Goal: Find specific page/section: Find specific page/section

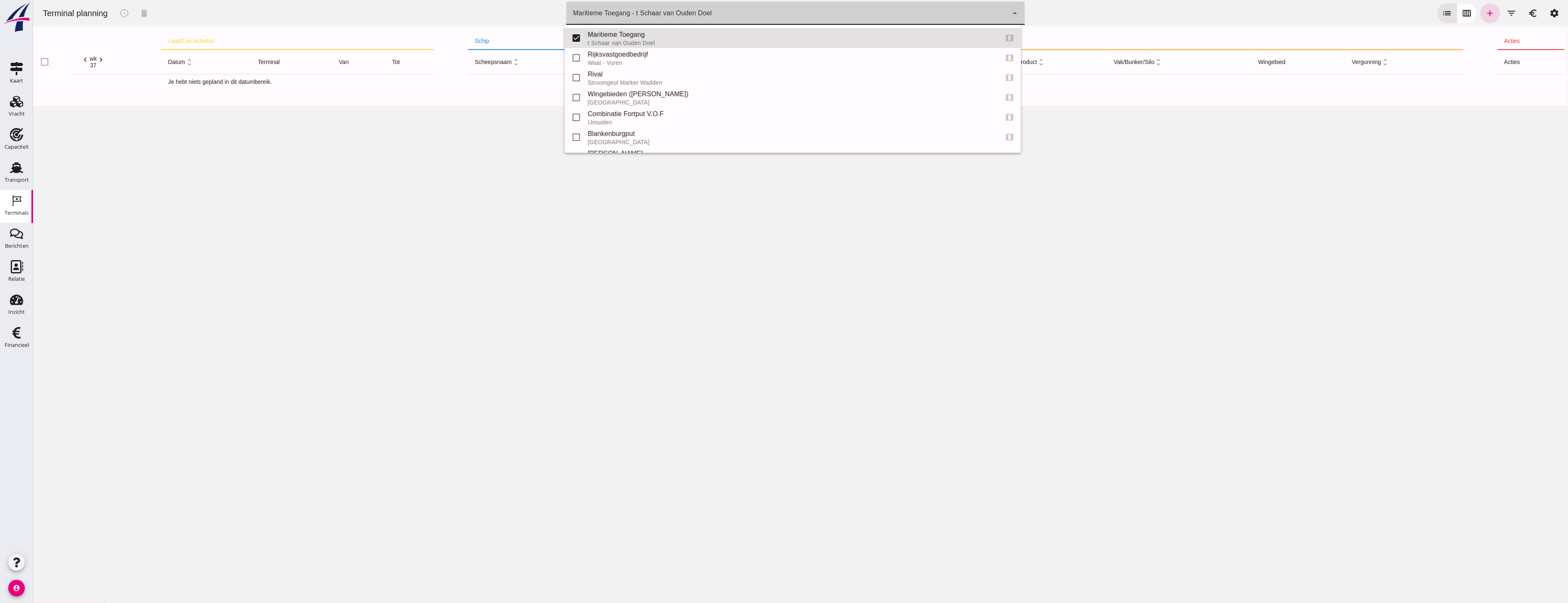
click at [726, 19] on div "Maritieme Toegang - t Schaar van Ouden Doel 453b08e2-5afb-49e8-a076-b9bc6000f457" at bounding box center [787, 13] width 442 height 23
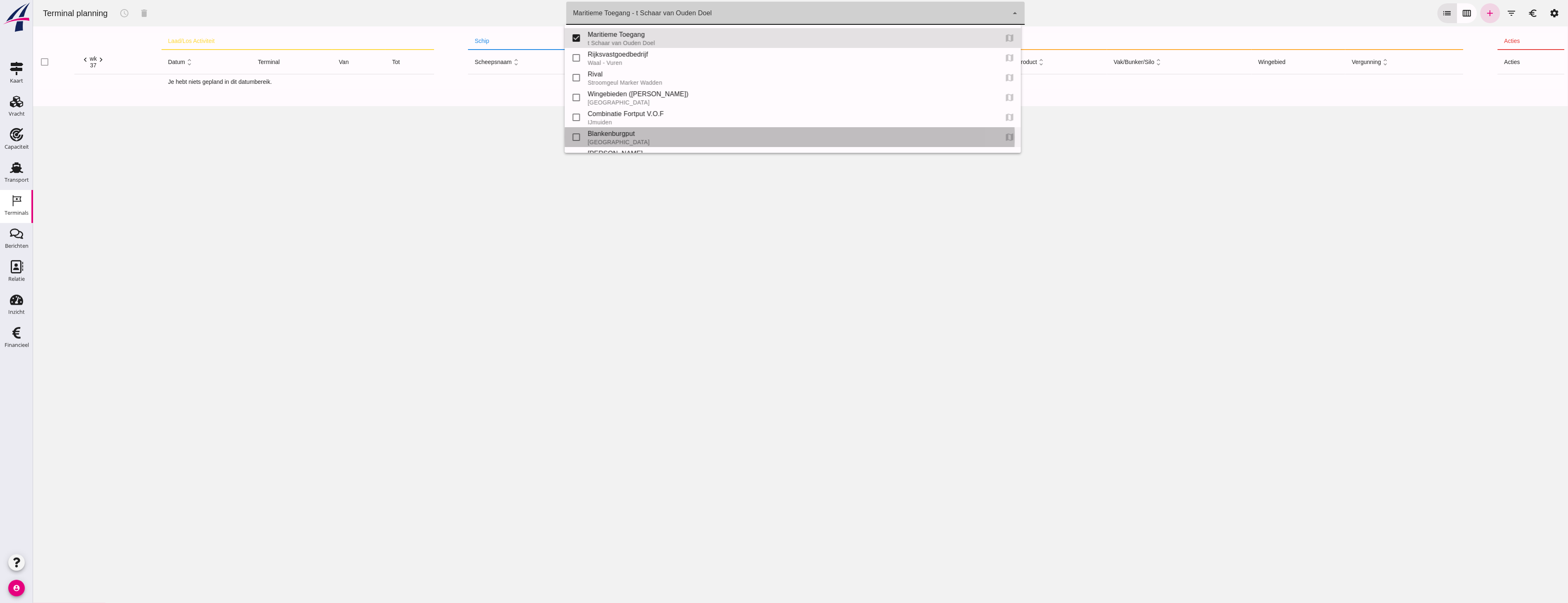
click at [604, 129] on div "Blankenburgput" at bounding box center [789, 134] width 404 height 10
type input "e6c78bfd-e3f1-4bb9-b01e-b37ce3668b52"
checkbox input "false"
checkbox input "true"
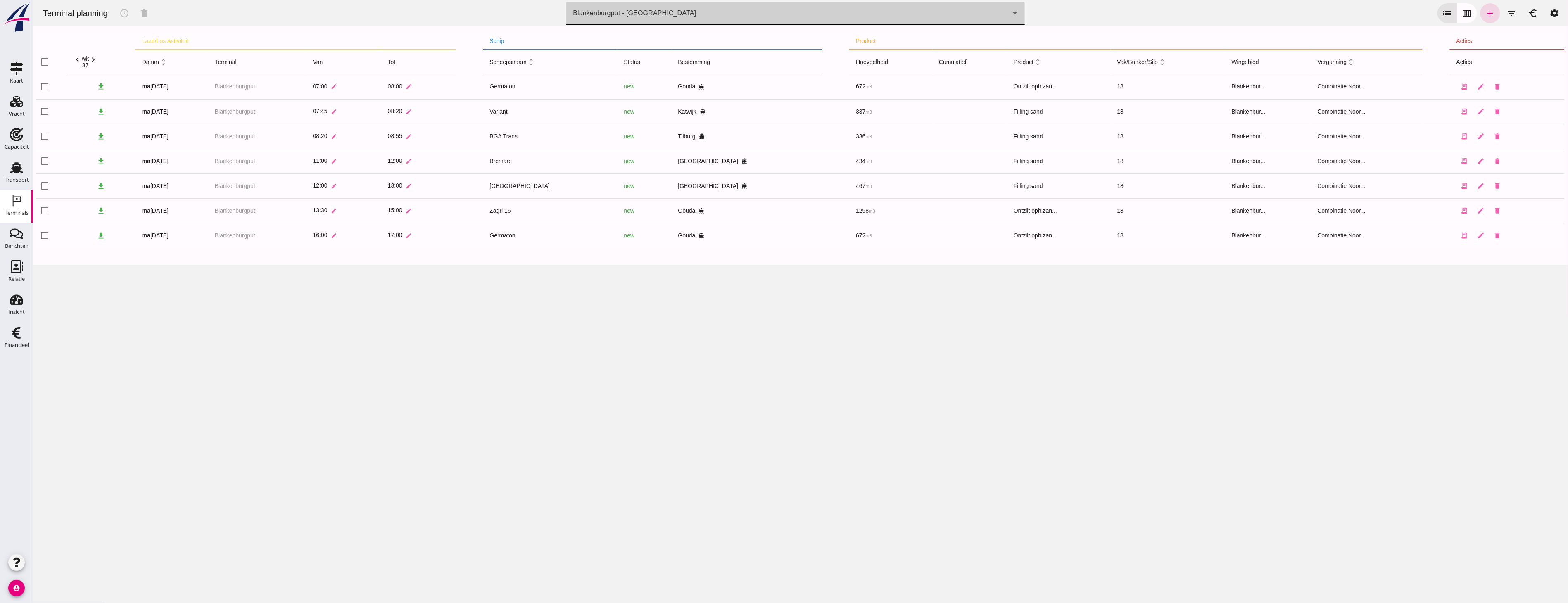
click at [590, 20] on div "Blankenburgput - Rotterdam e6c78bfd-e3f1-4bb9-b01e-b37ce3668b52" at bounding box center [787, 13] width 442 height 23
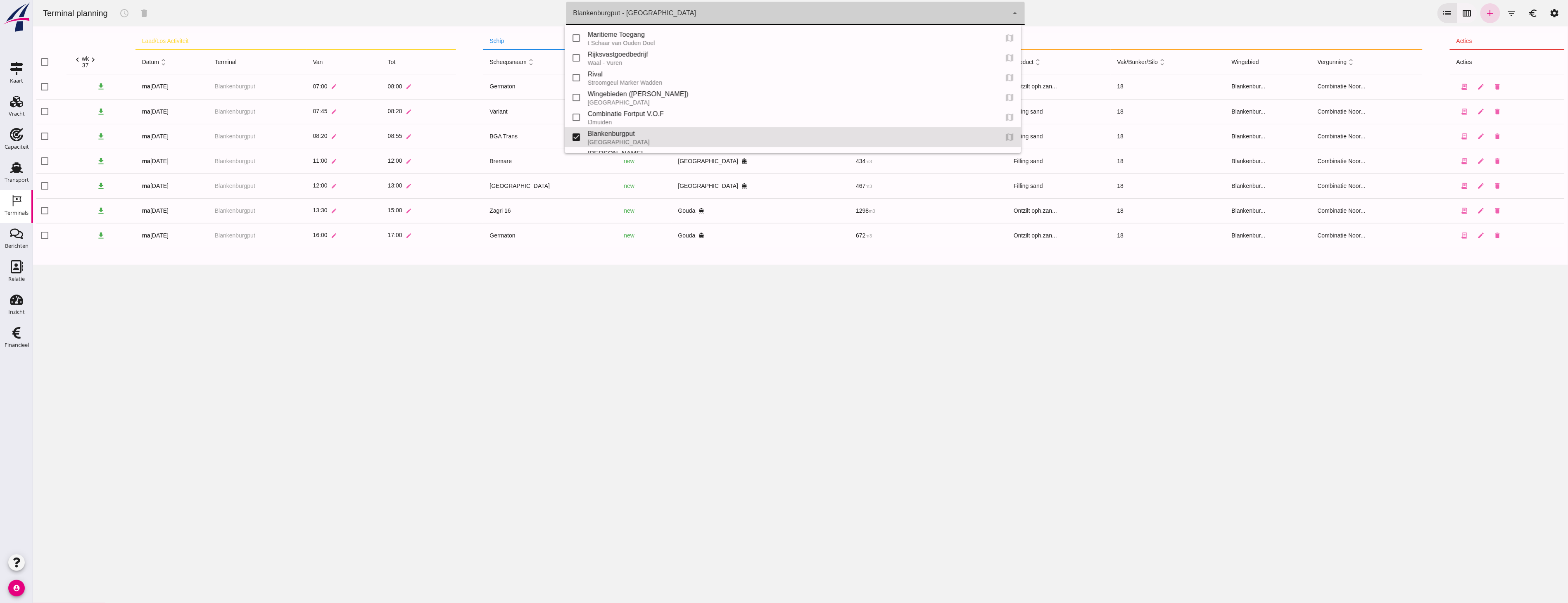
click at [1462, 18] on icon "calendar_view_week" at bounding box center [1467, 13] width 10 height 10
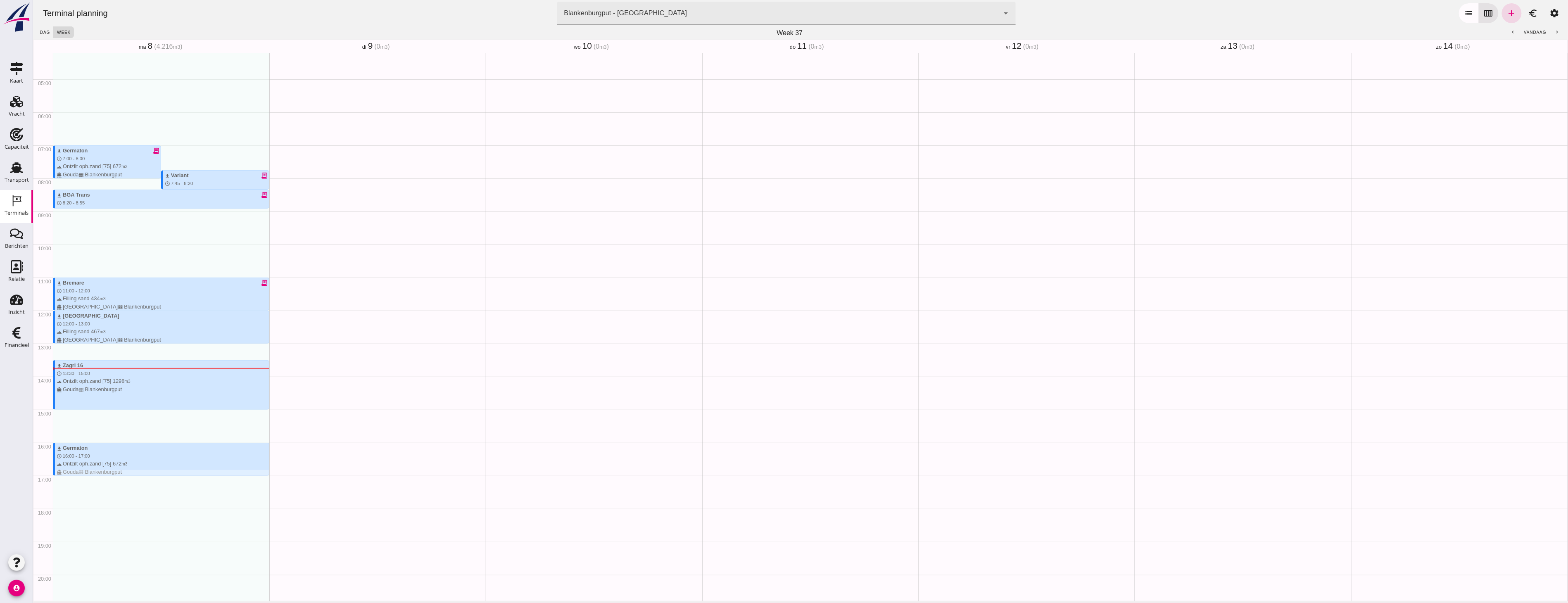
scroll to position [153, 0]
